Goal: Information Seeking & Learning: Check status

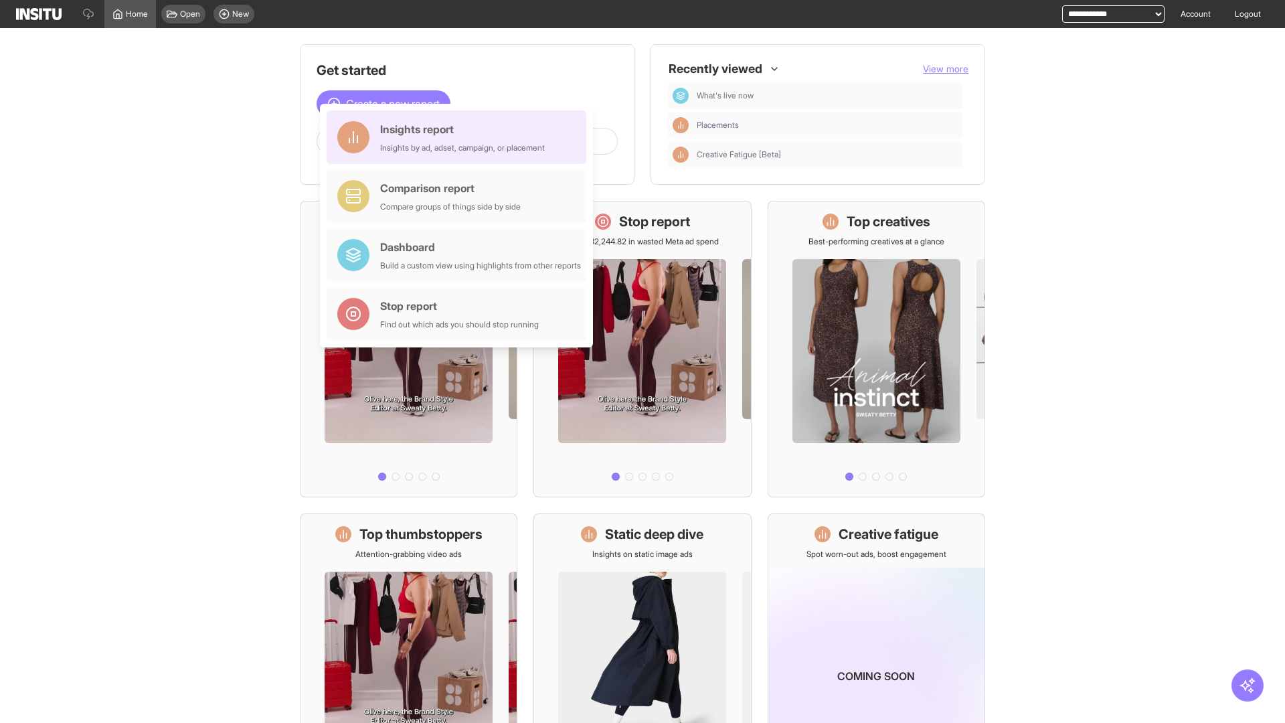
click at [460, 137] on div "Insights report Insights by ad, adset, campaign, or placement" at bounding box center [462, 137] width 165 height 32
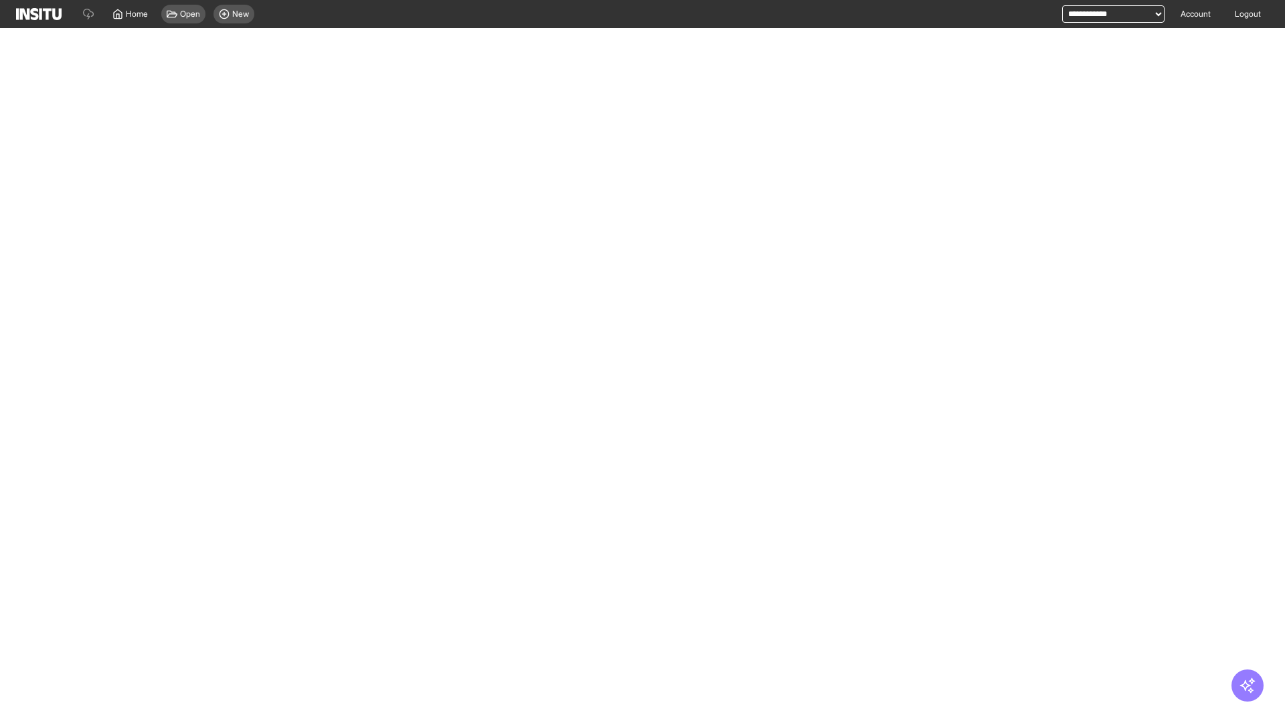
select select "**"
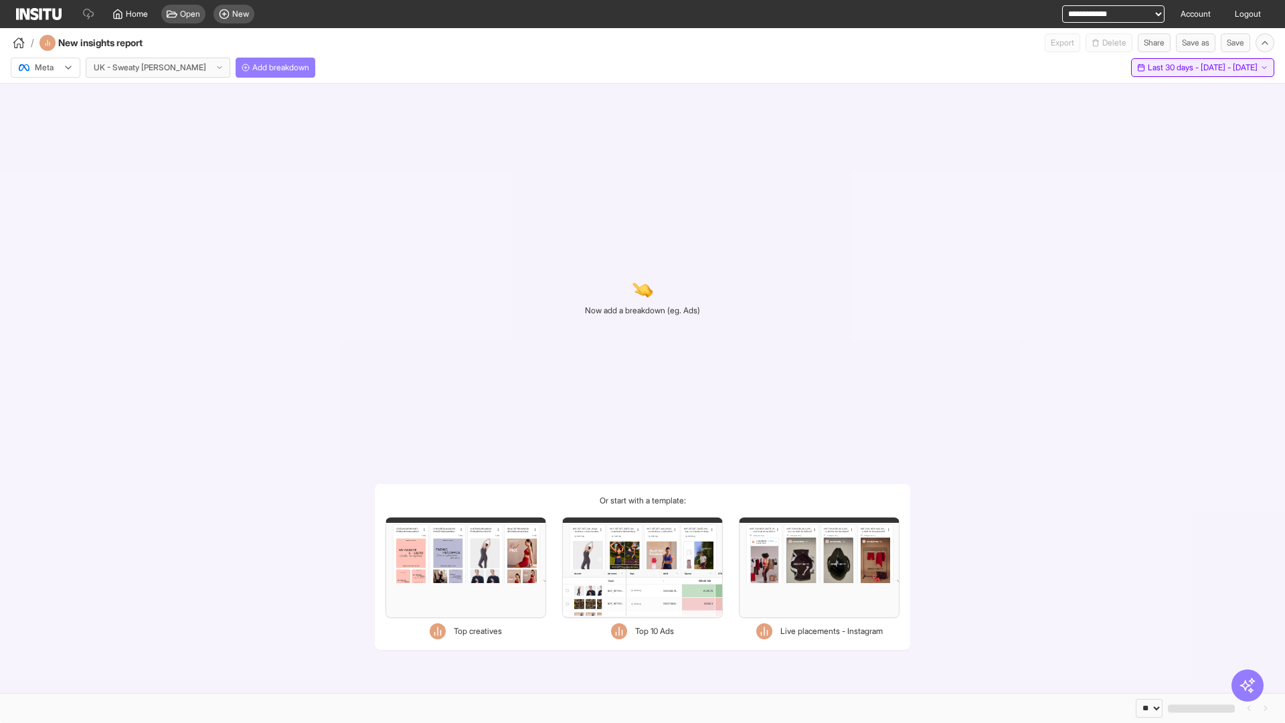
click at [1172, 68] on span "Last 30 days - [DATE] - [DATE]" at bounding box center [1203, 67] width 110 height 11
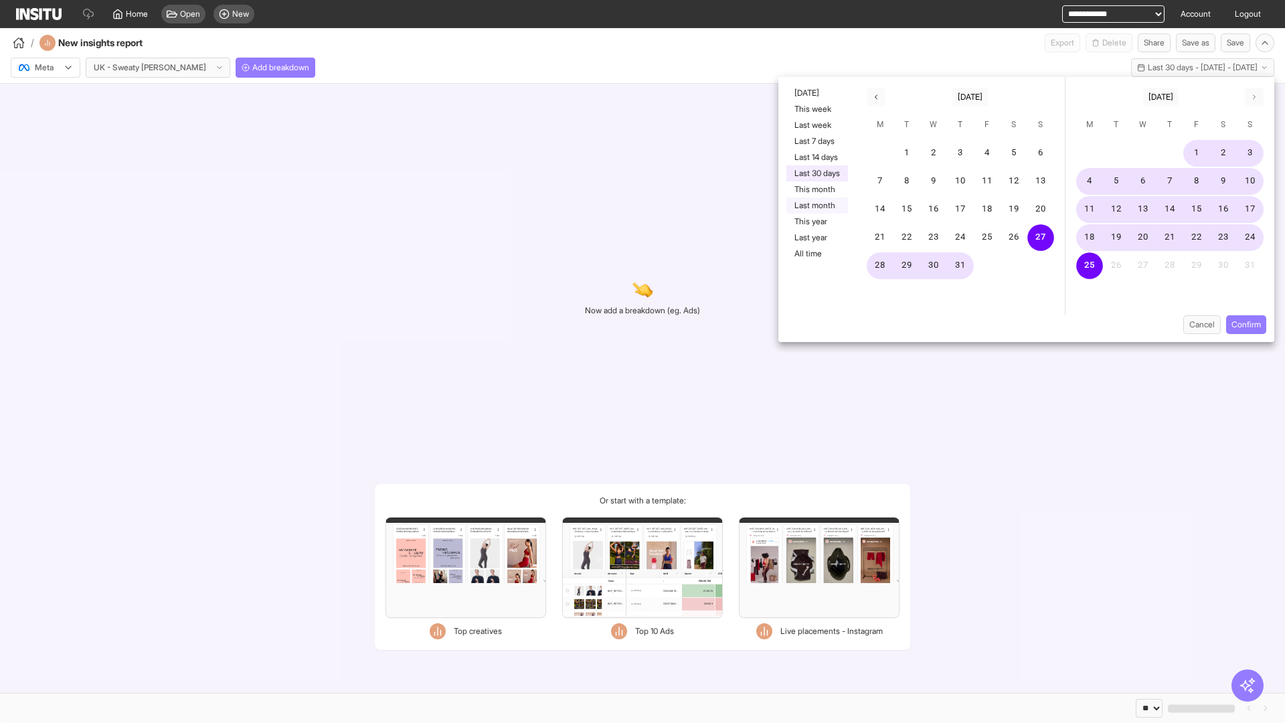
click at [816, 206] on button "Last month" at bounding box center [818, 205] width 62 height 16
